Goal: Task Accomplishment & Management: Complete application form

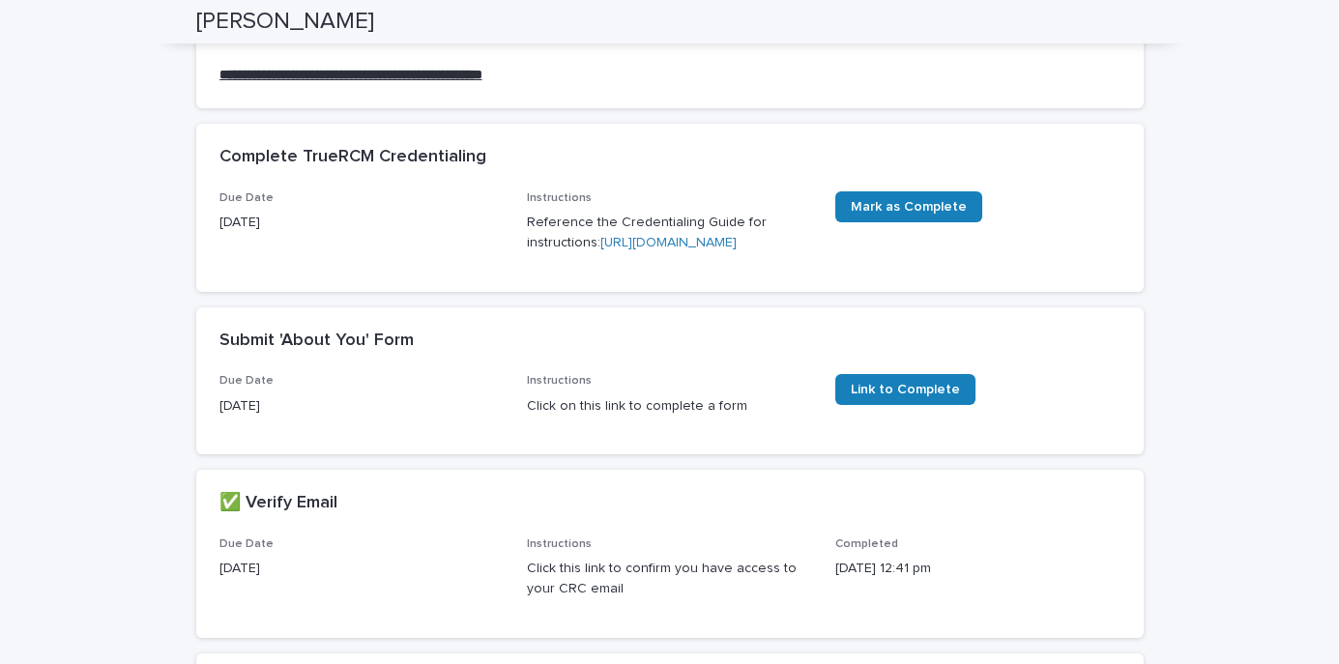
scroll to position [340, 0]
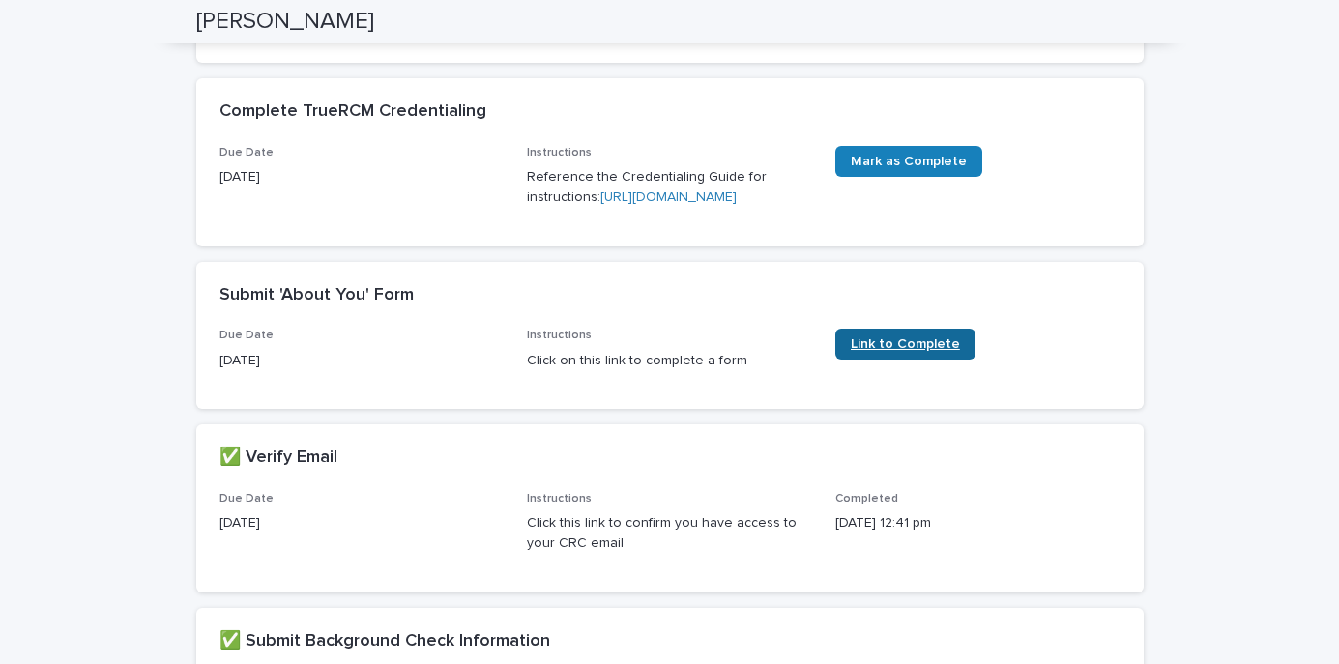
click at [913, 360] on link "Link to Complete" at bounding box center [905, 344] width 140 height 31
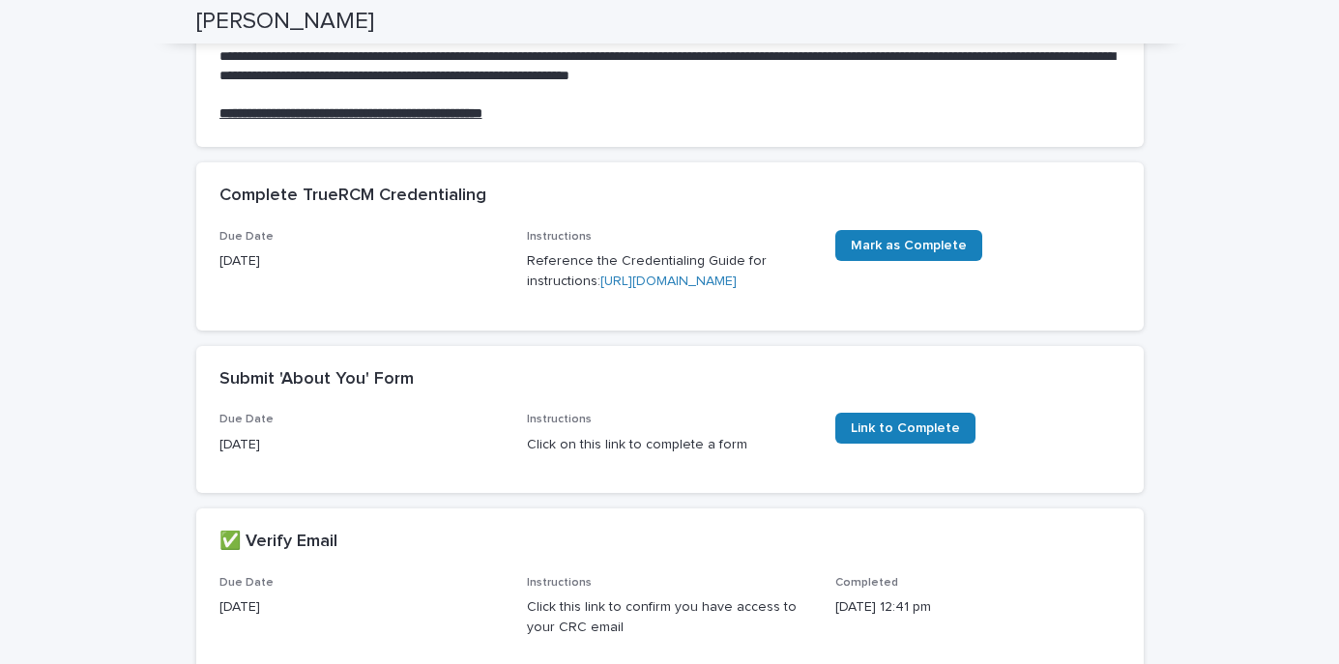
scroll to position [257, 0]
click at [901, 434] on span "Link to Complete" at bounding box center [905, 427] width 109 height 14
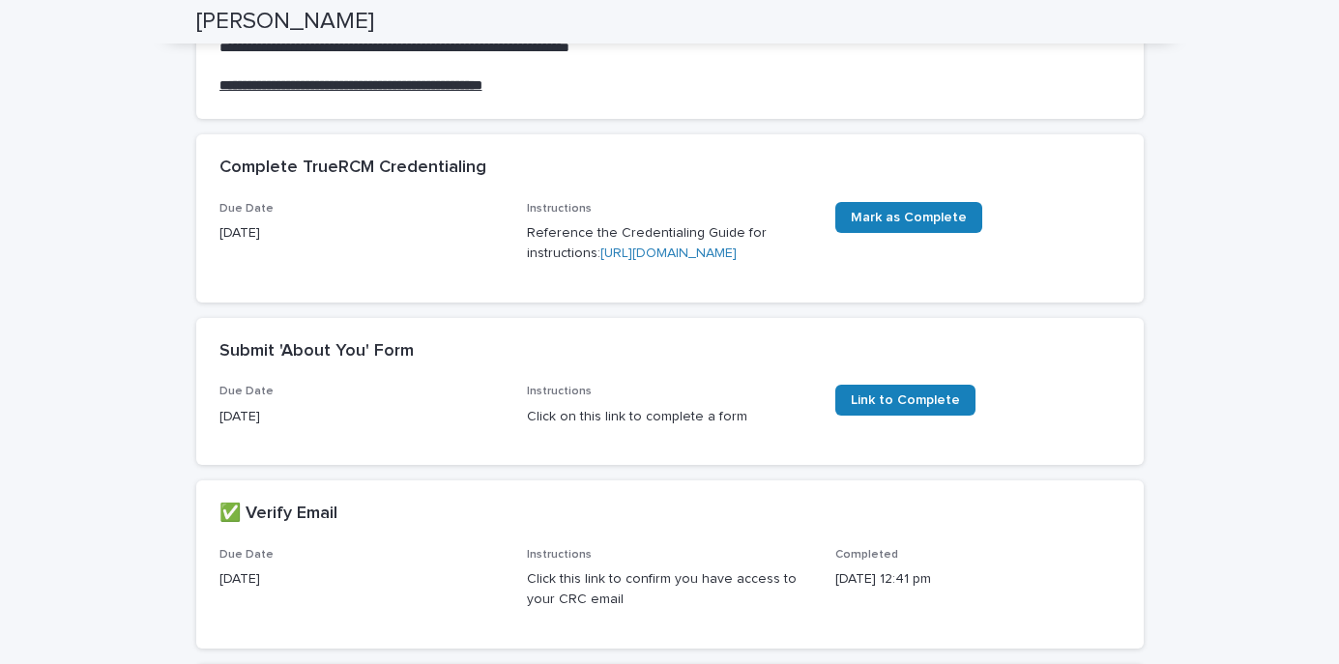
scroll to position [284, 0]
click at [901, 407] on span "Link to Complete" at bounding box center [905, 400] width 109 height 14
click at [895, 407] on span "Link to Complete" at bounding box center [905, 400] width 109 height 14
click at [886, 407] on span "Link to Complete" at bounding box center [905, 400] width 109 height 14
